Goal: Find contact information: Obtain details needed to contact an individual or organization

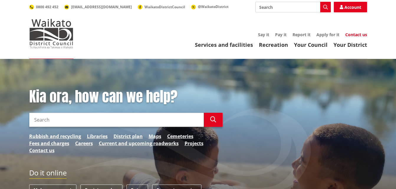
click at [351, 36] on link "Contact us" at bounding box center [356, 35] width 22 height 6
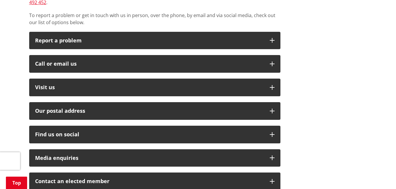
scroll to position [165, 0]
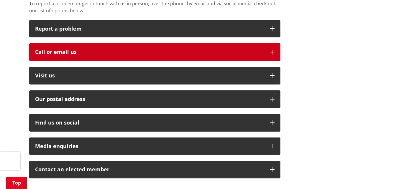
click at [257, 49] on div "Call or email us" at bounding box center [149, 52] width 229 height 6
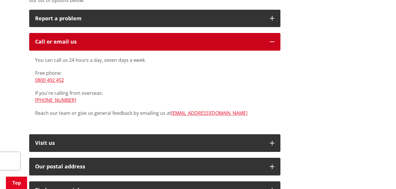
scroll to position [177, 0]
